Goal: Information Seeking & Learning: Learn about a topic

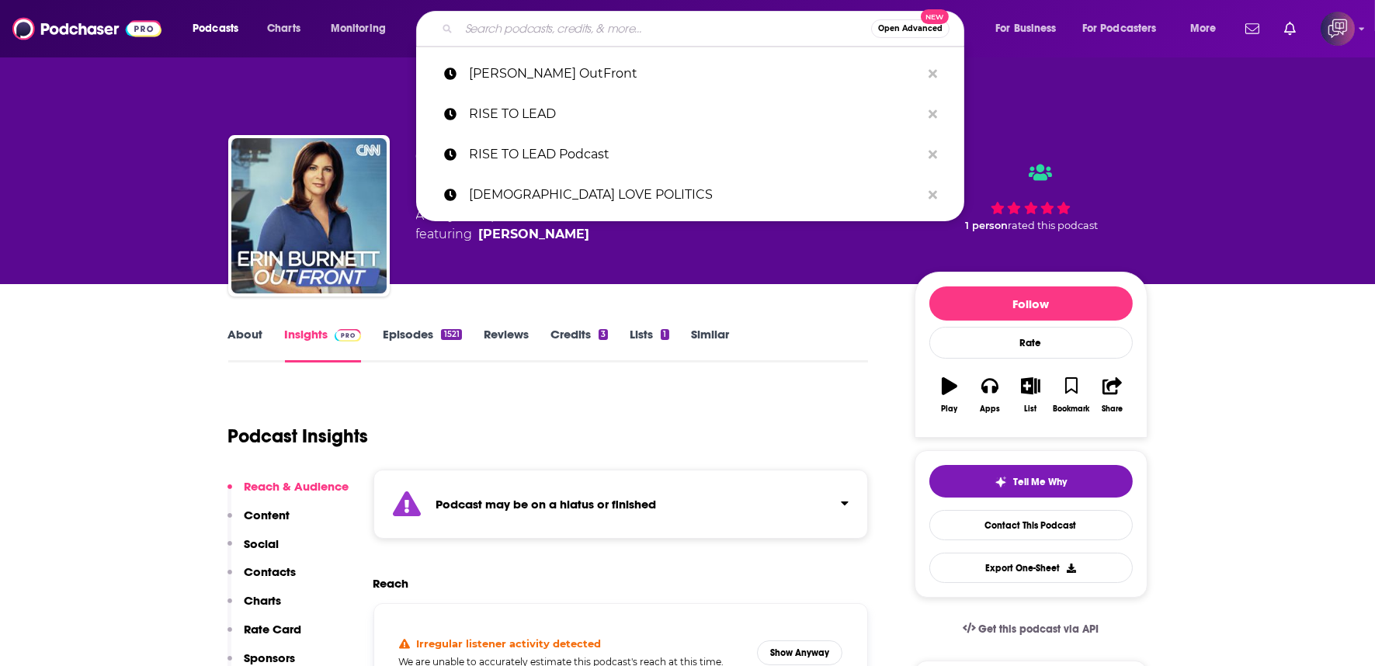
paste input "[DATE] Extra - Full program podcast"
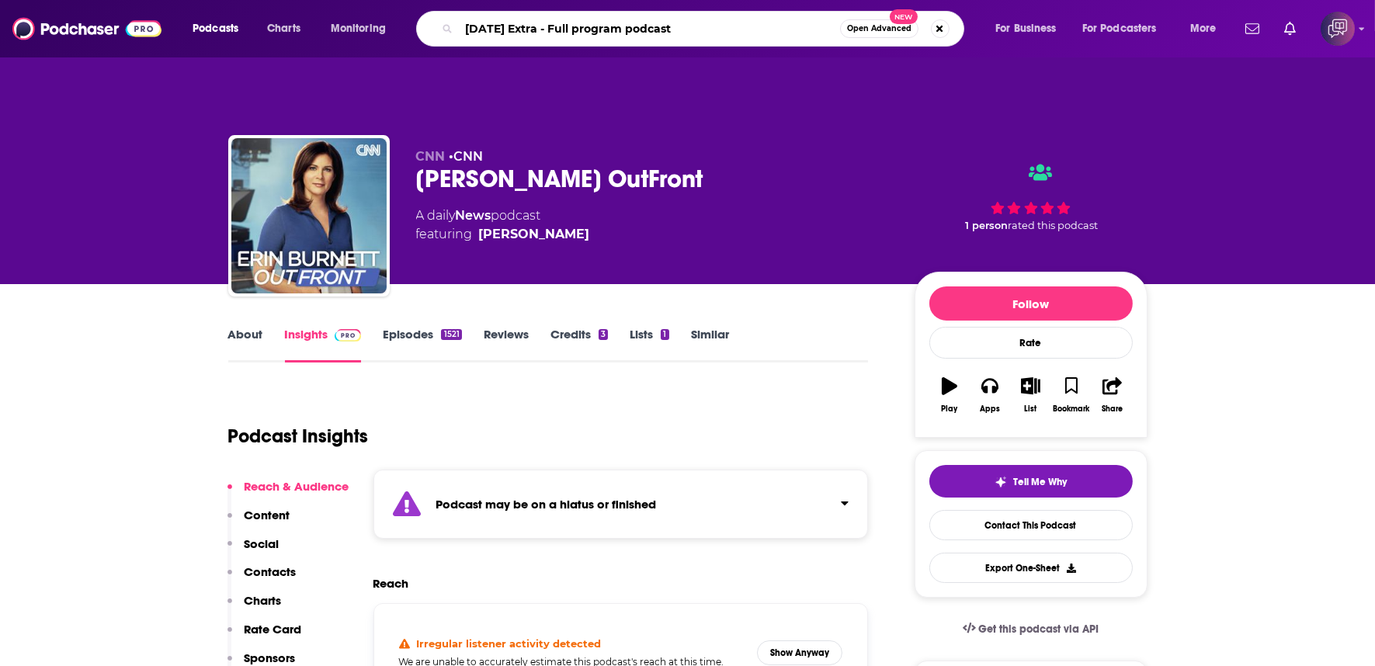
type input "[DATE] Extra - Full program podcast"
click at [911, 34] on button "Open Advanced New" at bounding box center [879, 28] width 78 height 19
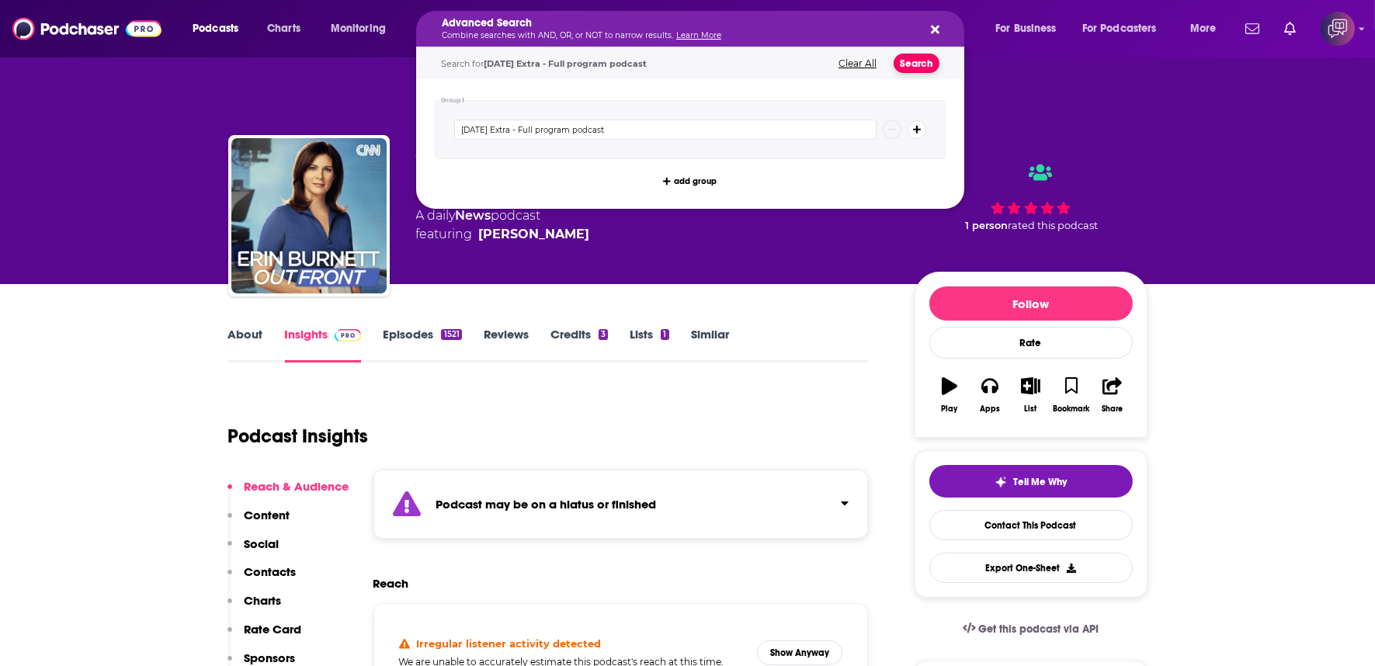
click at [924, 63] on button "Search" at bounding box center [917, 63] width 46 height 19
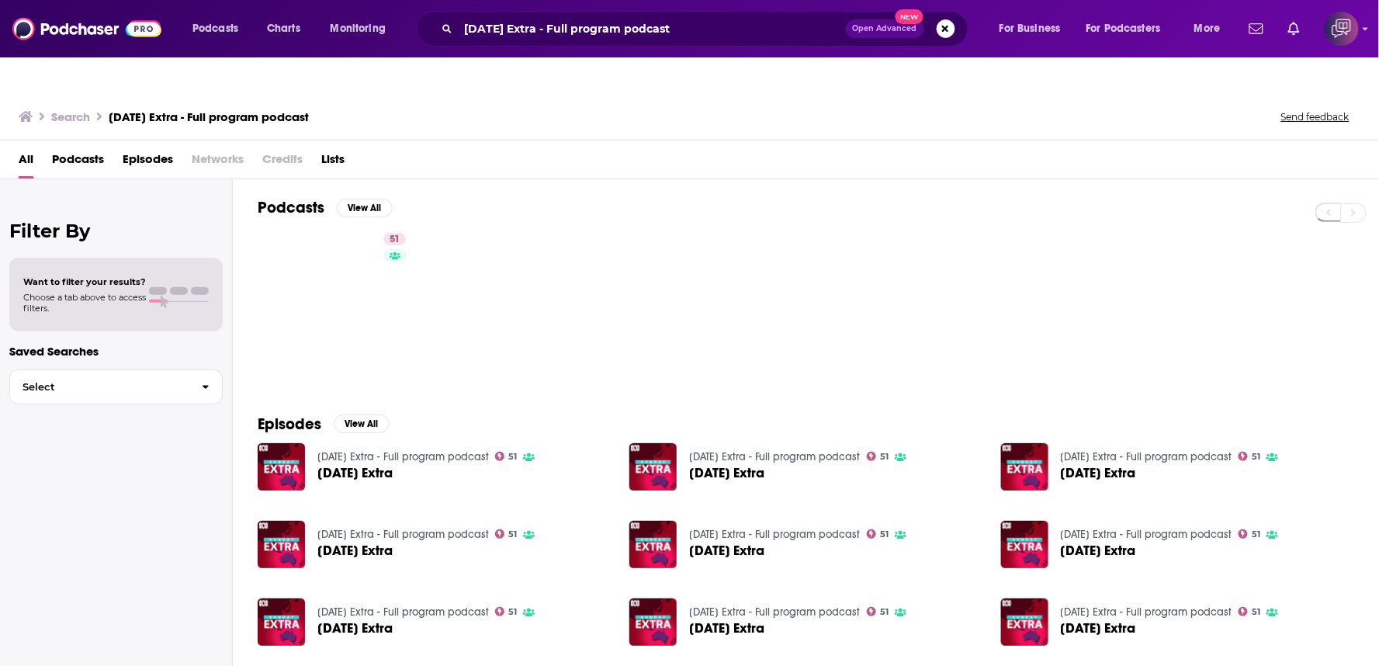
click at [259, 313] on div "51" at bounding box center [819, 302] width 1122 height 151
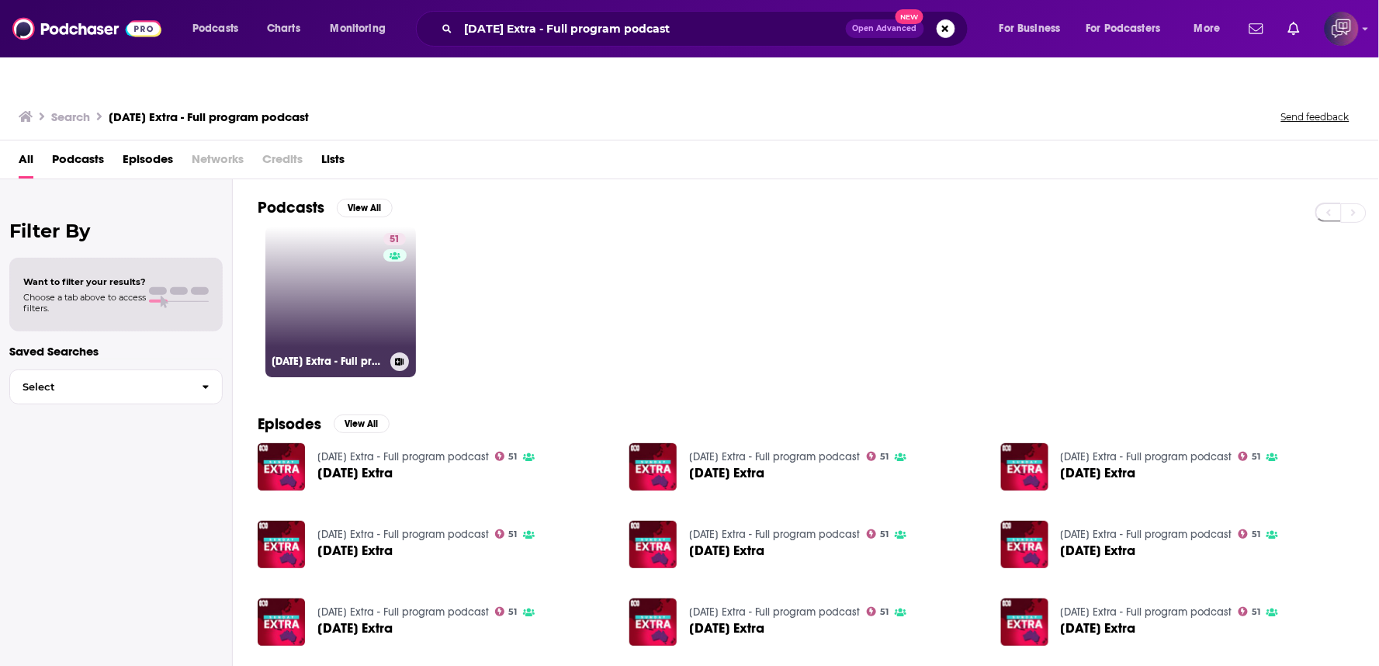
click at [307, 307] on link "51 [DATE] Extra - Full program podcast" at bounding box center [340, 302] width 151 height 151
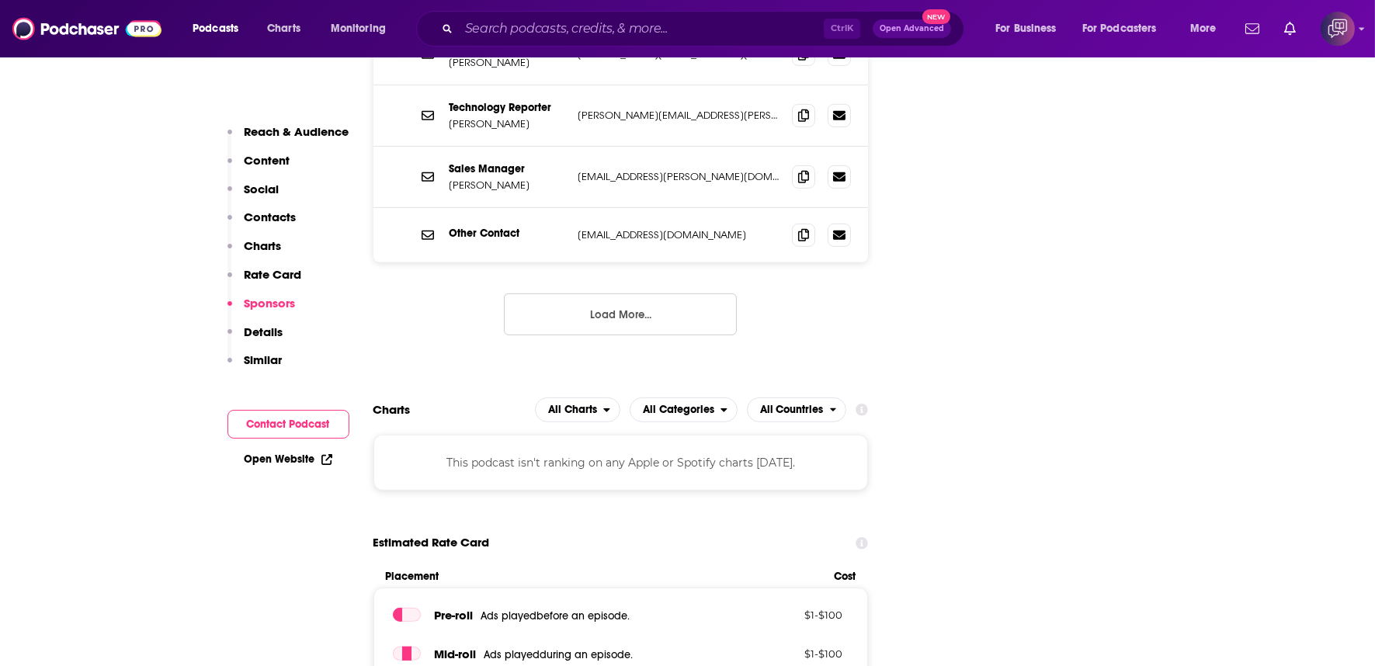
scroll to position [1553, 0]
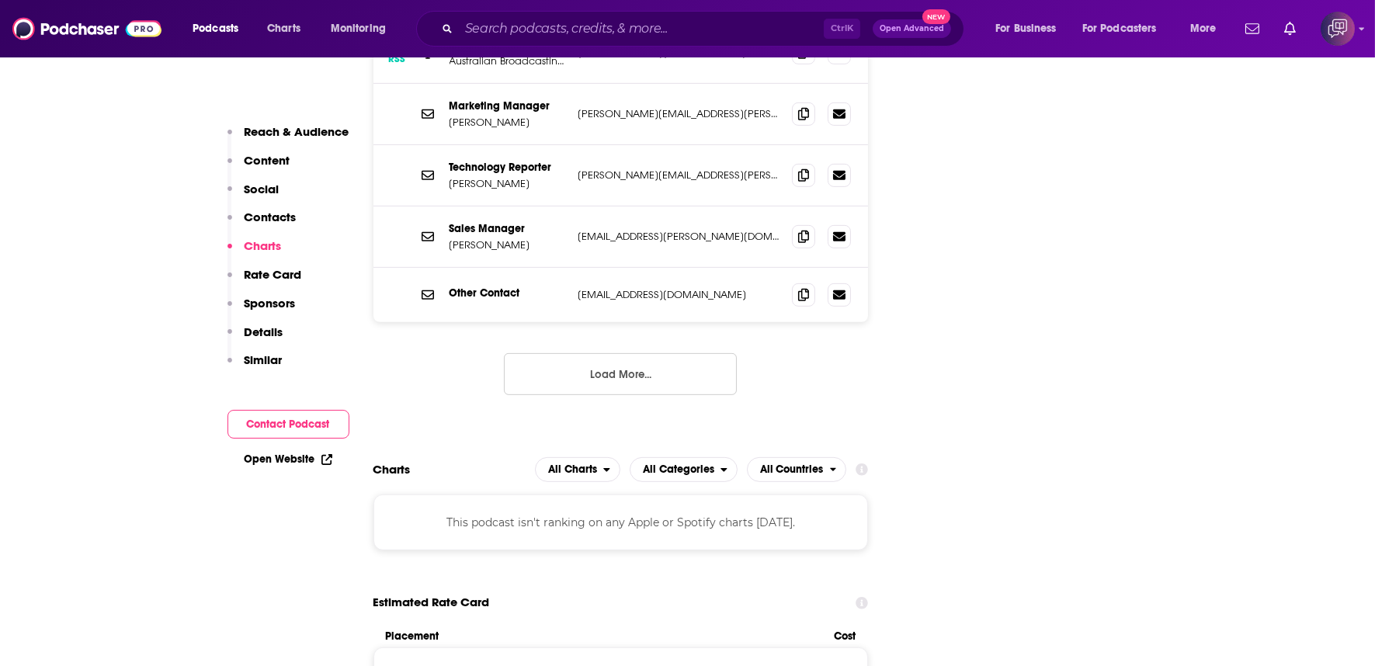
click at [641, 353] on button "Load More..." at bounding box center [620, 374] width 233 height 42
